Goal: Information Seeking & Learning: Check status

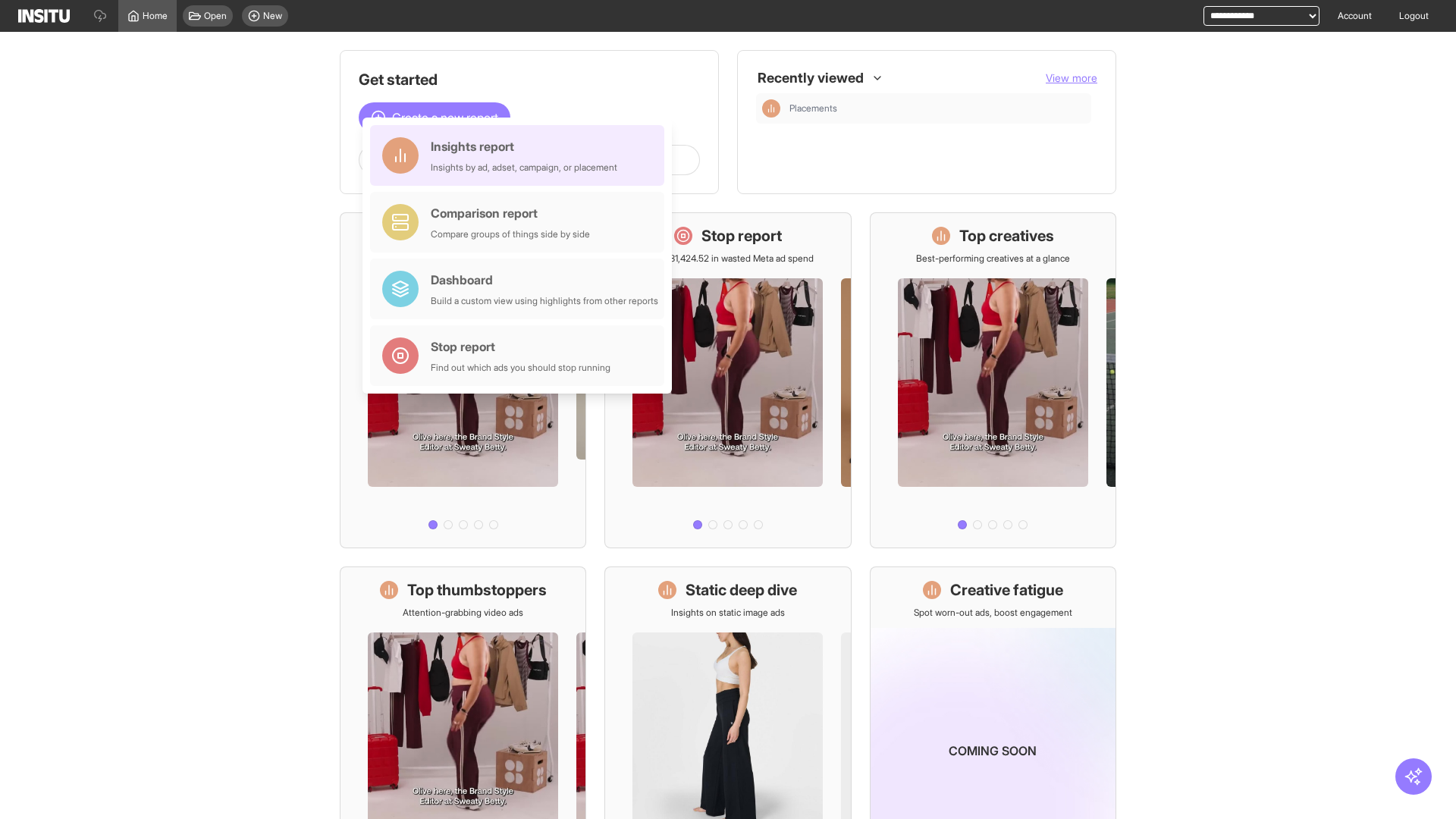
click at [521, 155] on div "Insights report Insights by ad, adset, campaign, or placement" at bounding box center [524, 155] width 186 height 36
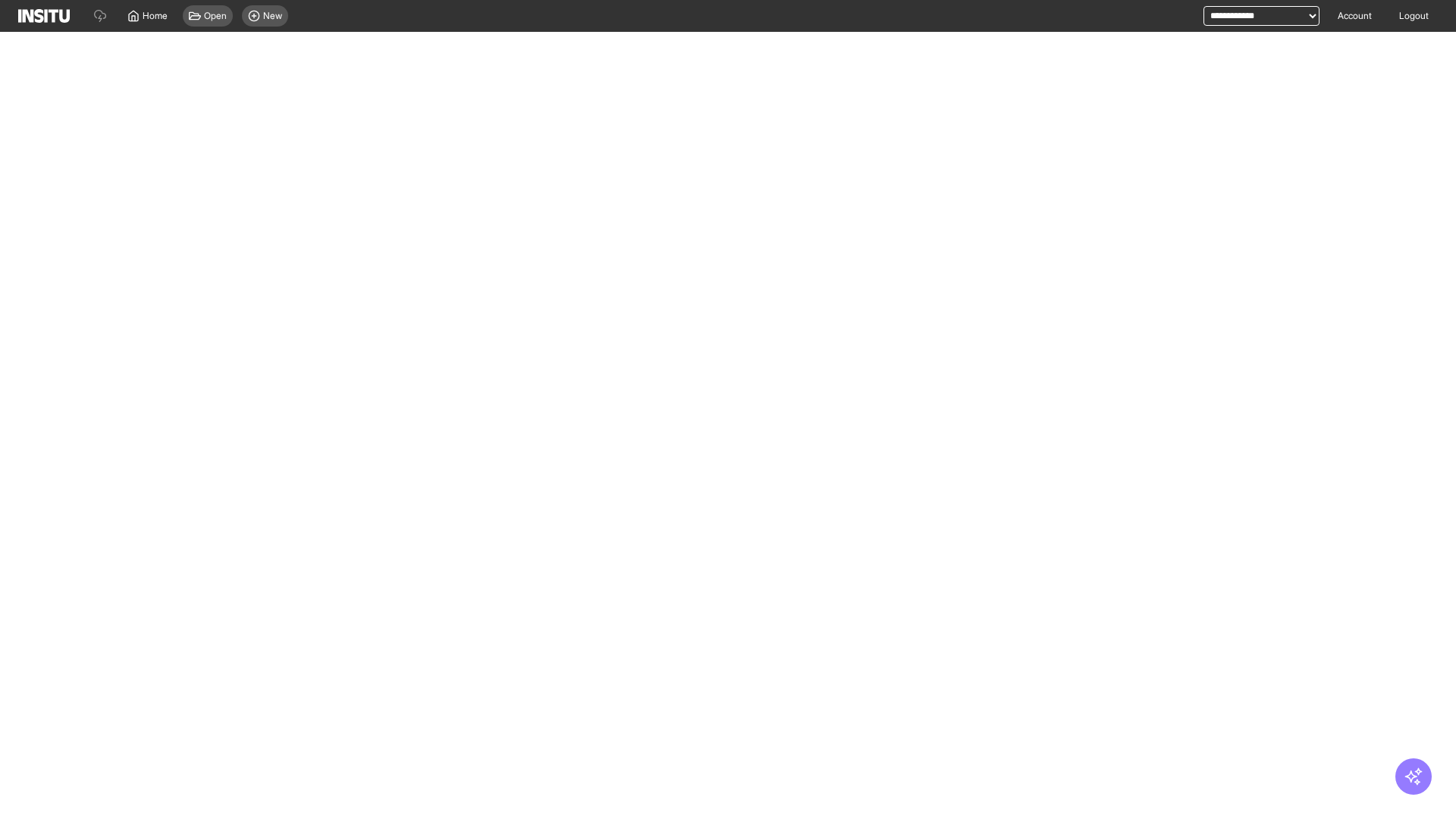
select select "**"
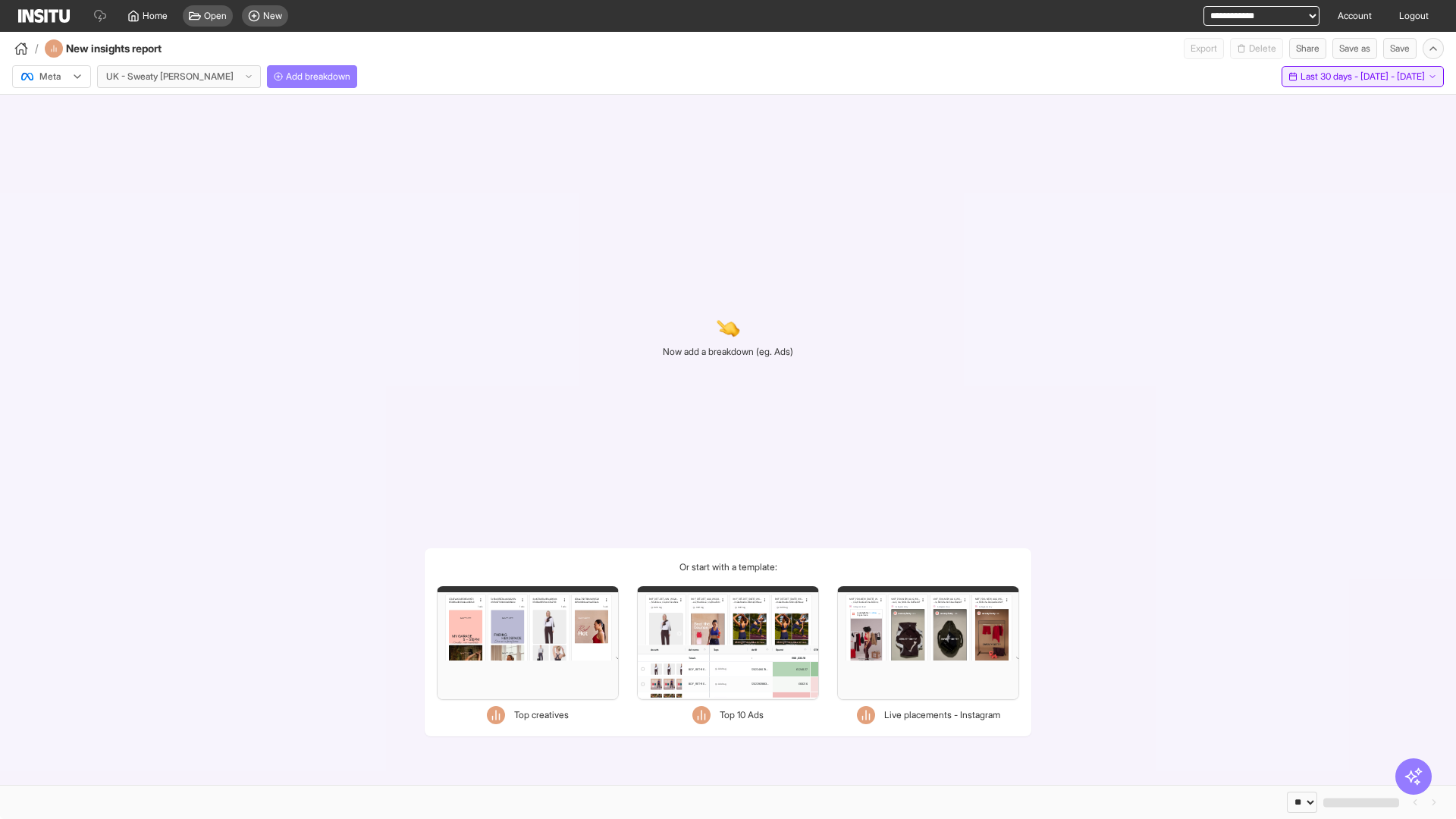
click at [1331, 77] on span "Last 30 days - [DATE] - [DATE]" at bounding box center [1362, 77] width 125 height 12
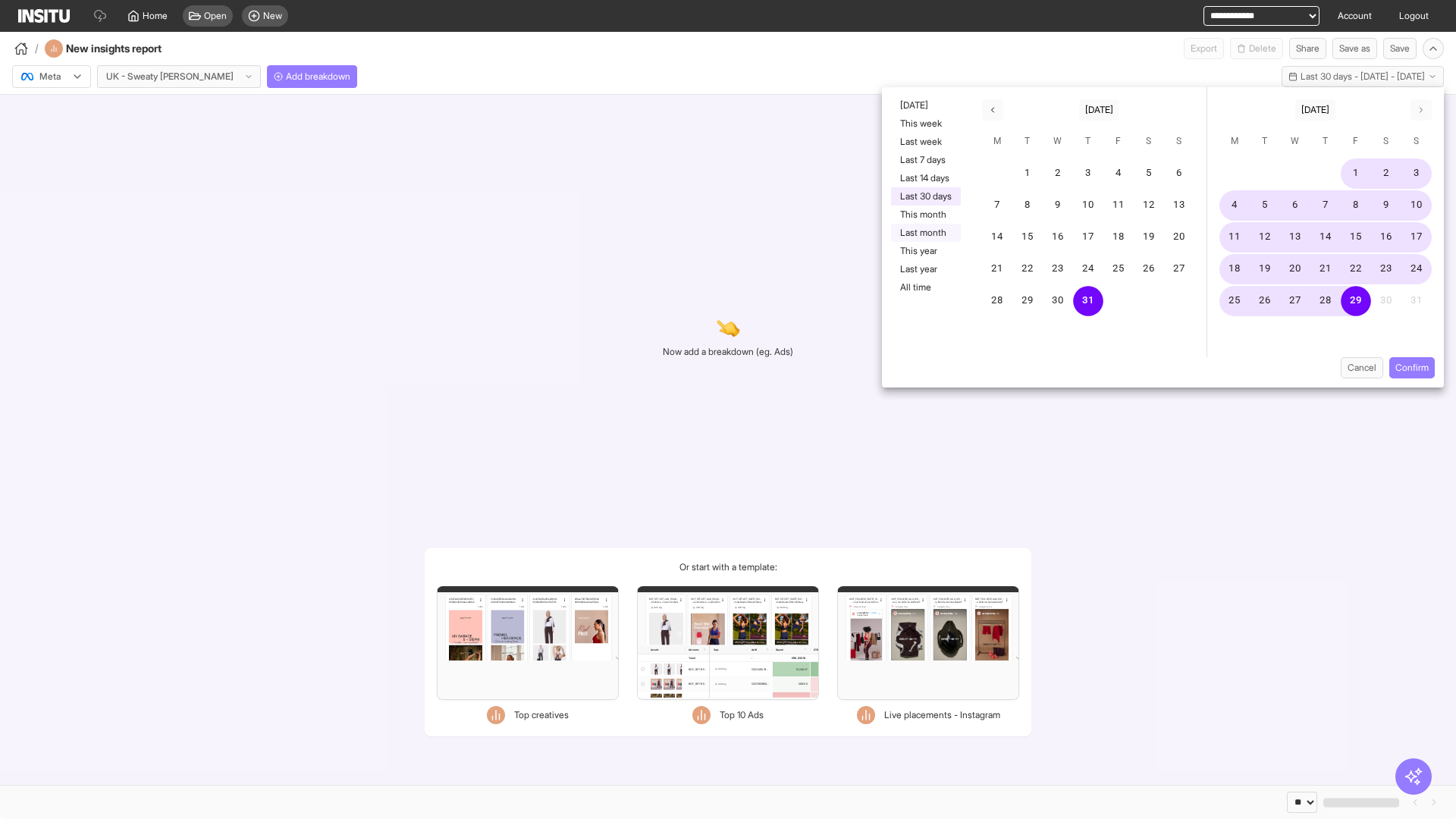
click at [924, 233] on button "Last month" at bounding box center [926, 233] width 70 height 19
